Goal: Transaction & Acquisition: Purchase product/service

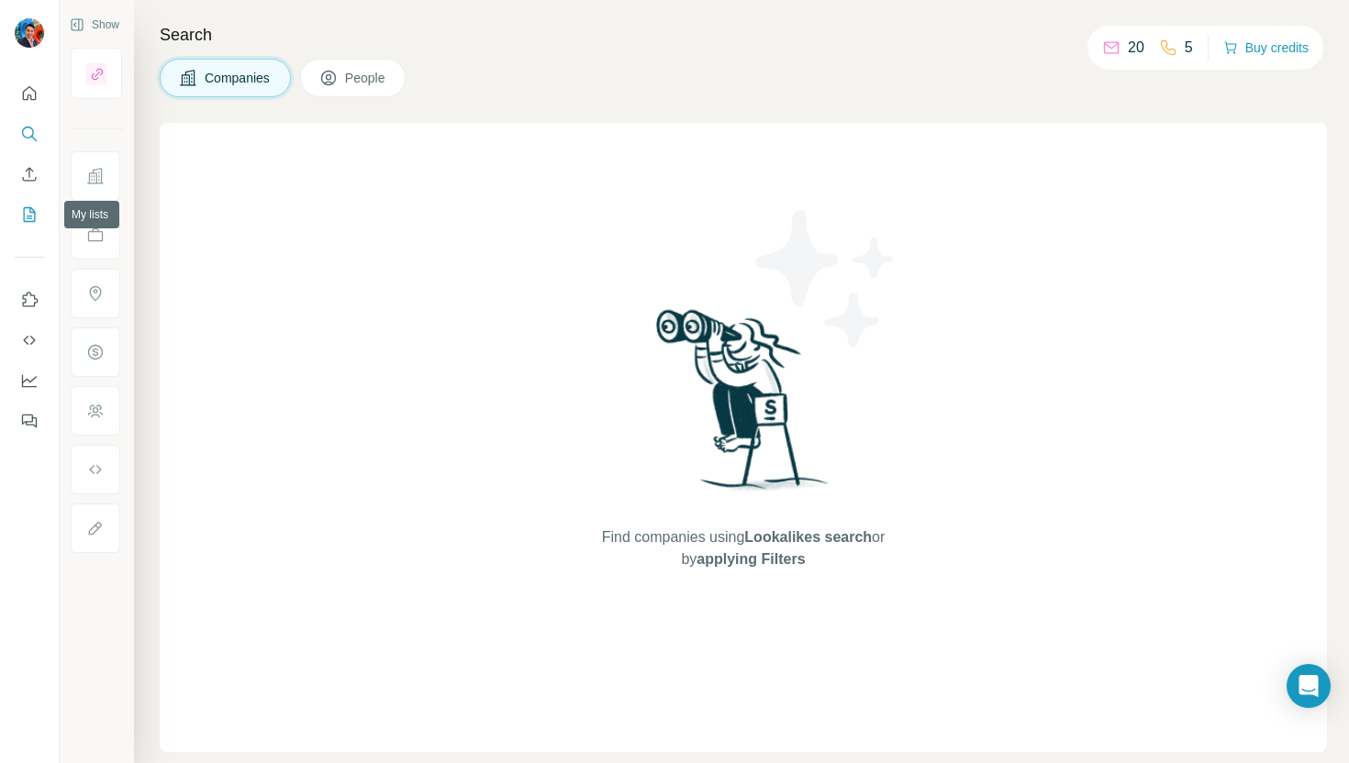
click at [24, 217] on icon "My lists" at bounding box center [30, 214] width 12 height 15
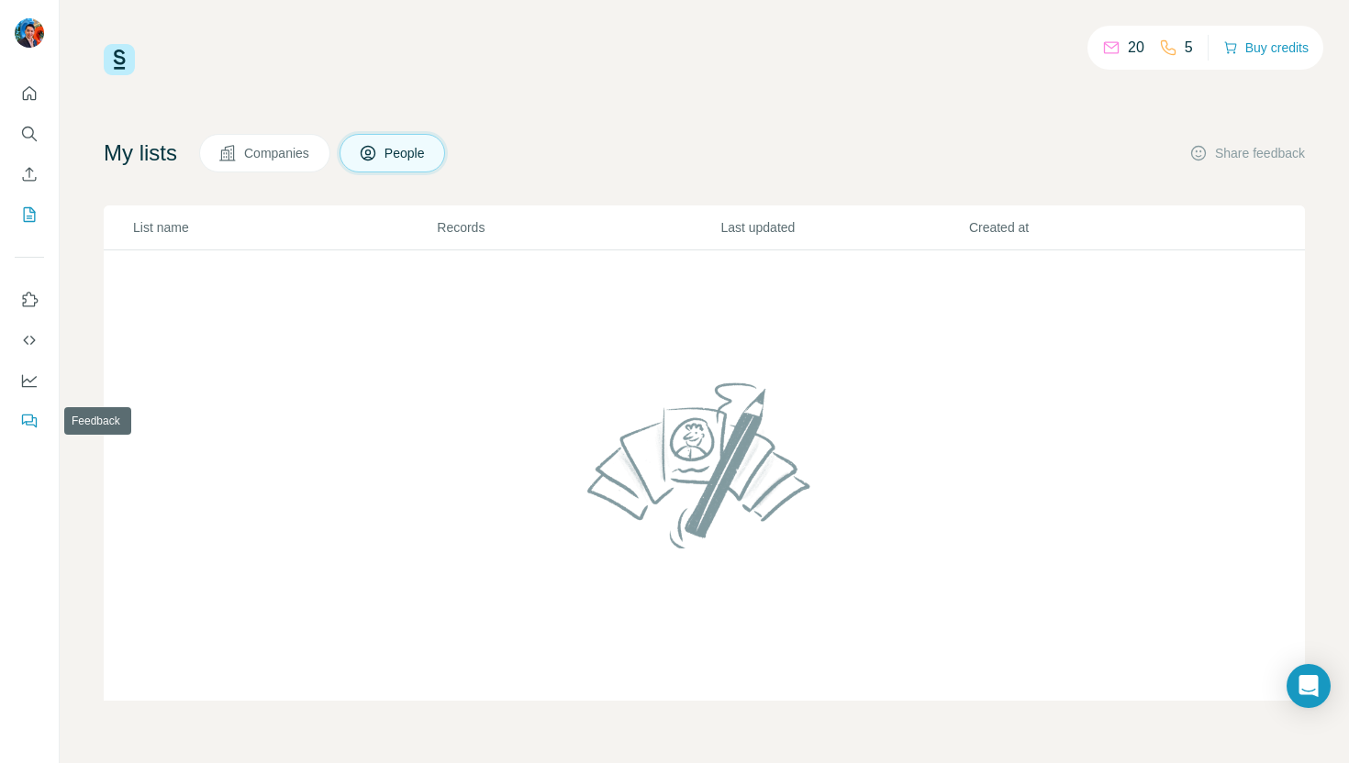
click at [27, 407] on button "Feedback" at bounding box center [29, 421] width 29 height 33
click at [27, 389] on icon "Dashboard" at bounding box center [29, 381] width 18 height 18
click at [1275, 53] on button "Buy credits" at bounding box center [1265, 48] width 85 height 26
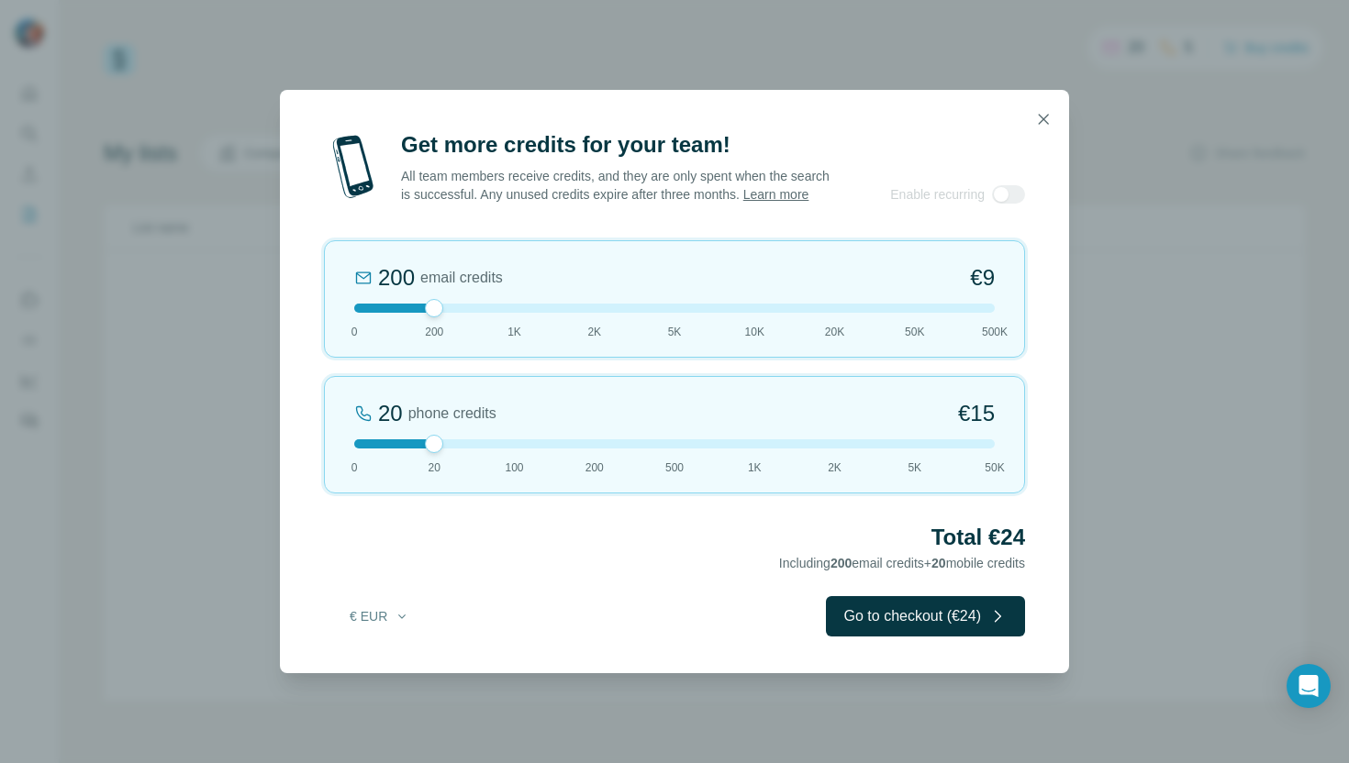
drag, startPoint x: 435, startPoint y: 455, endPoint x: 451, endPoint y: 462, distance: 16.9
click at [451, 462] on div "20 phone credits €15 0 20 100 200 500 1K 2K 5K 50K" at bounding box center [674, 434] width 701 height 117
click at [925, 634] on button "Go to checkout (€24)" at bounding box center [925, 616] width 199 height 40
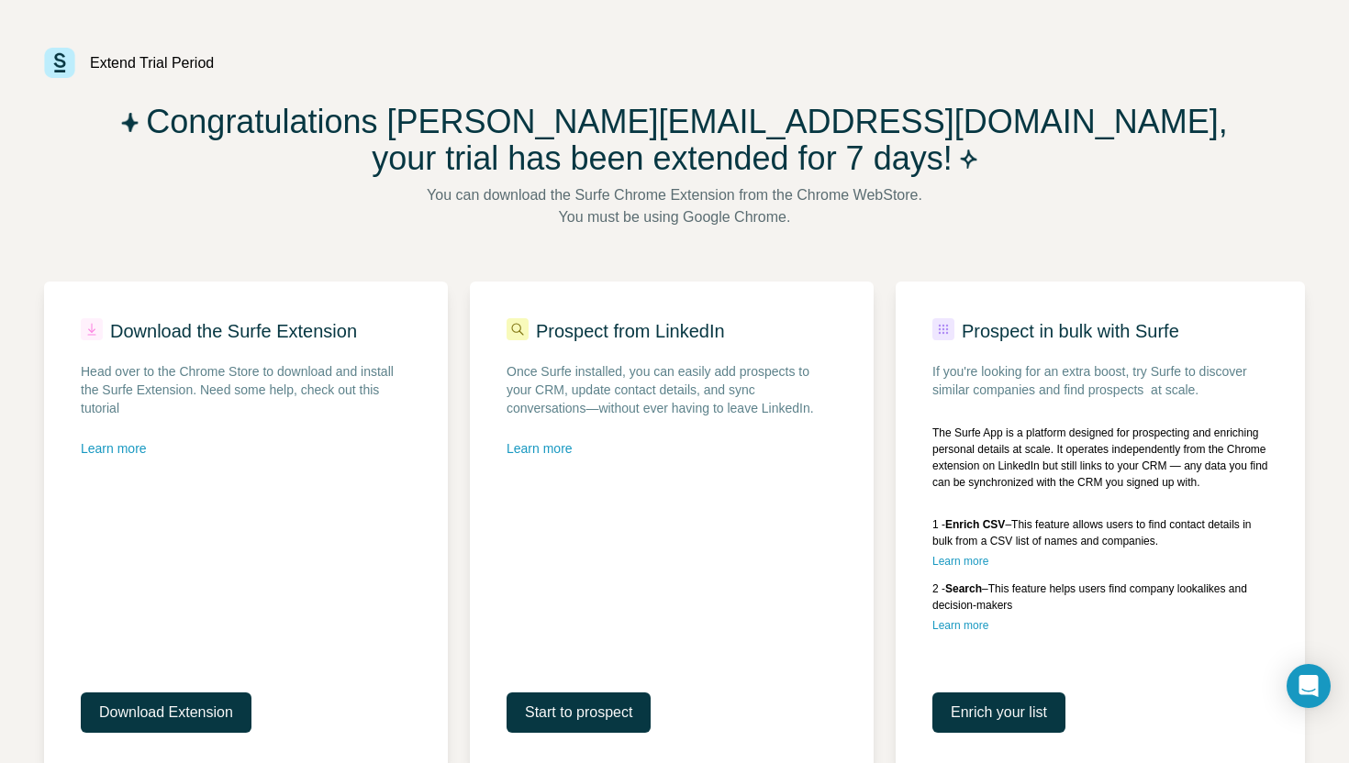
click at [65, 70] on img at bounding box center [59, 63] width 31 height 30
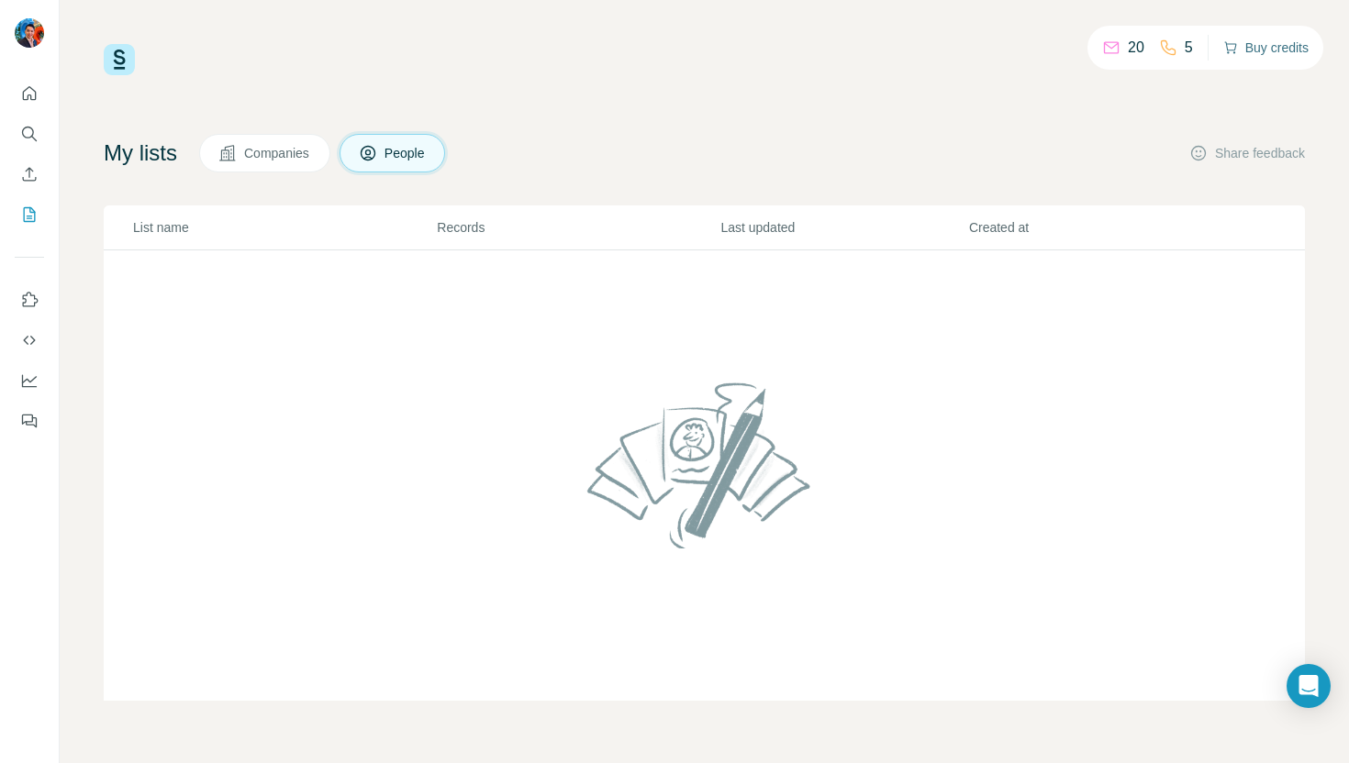
click at [1267, 47] on button "Buy credits" at bounding box center [1265, 48] width 85 height 26
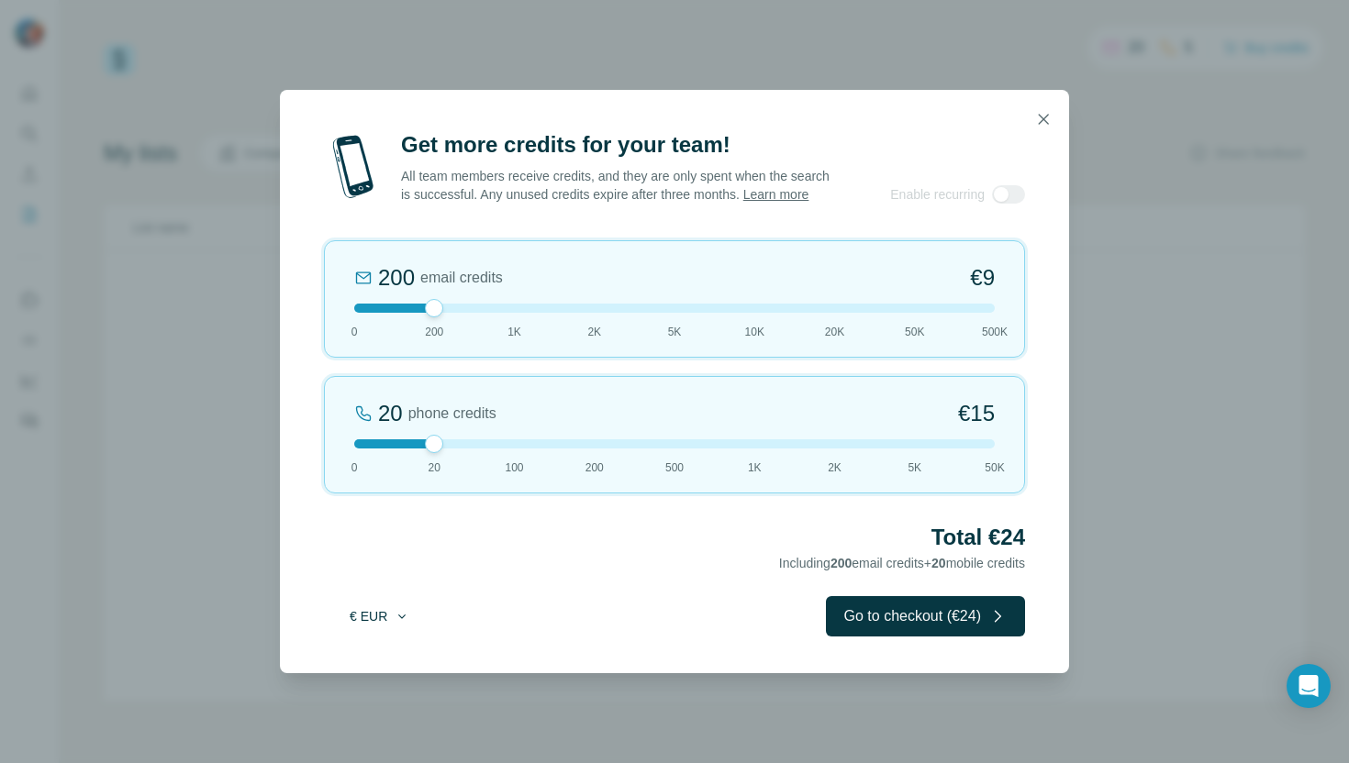
click at [389, 629] on button "€ EUR" at bounding box center [379, 616] width 85 height 33
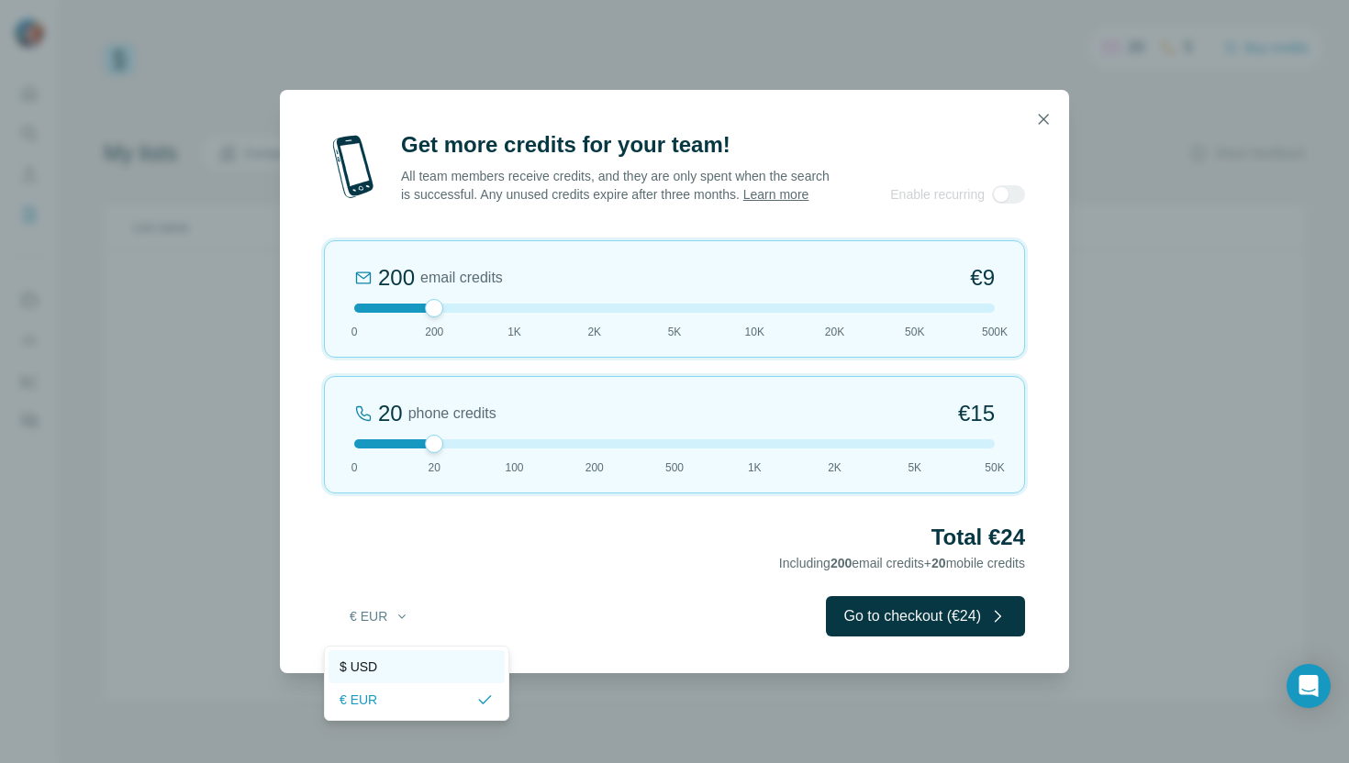
click at [386, 670] on div "$ USD" at bounding box center [416, 667] width 154 height 18
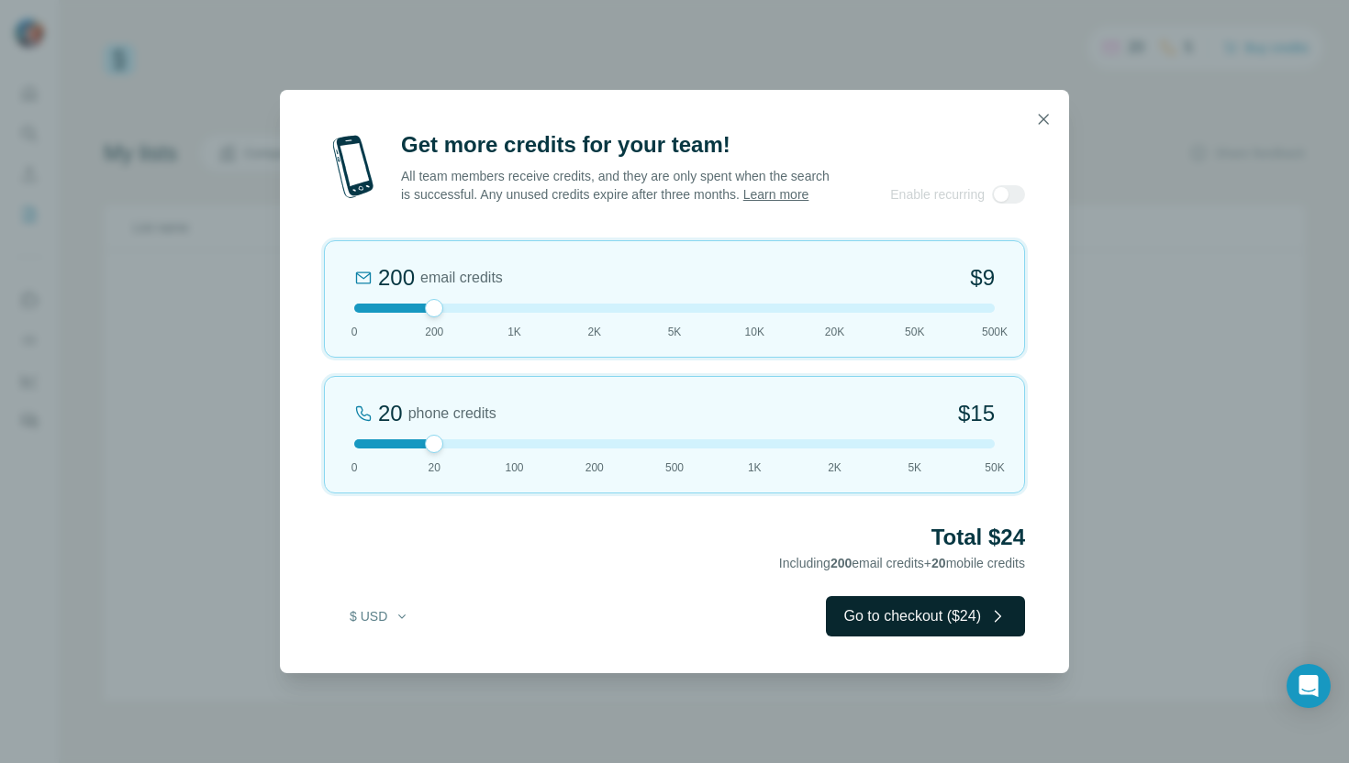
click at [928, 633] on button "Go to checkout ($24)" at bounding box center [925, 616] width 199 height 40
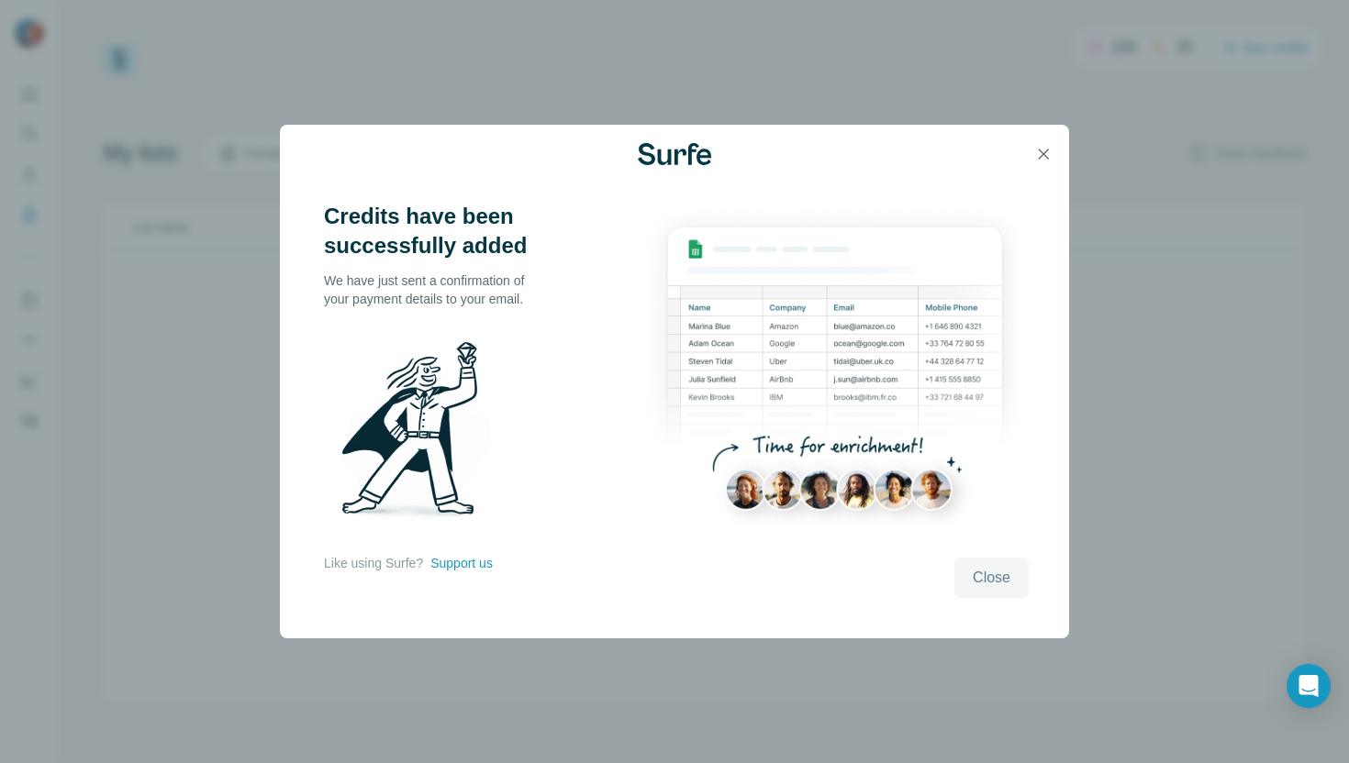
click at [1015, 563] on button "Close" at bounding box center [991, 578] width 74 height 40
